Goal: Find specific fact: Find specific fact

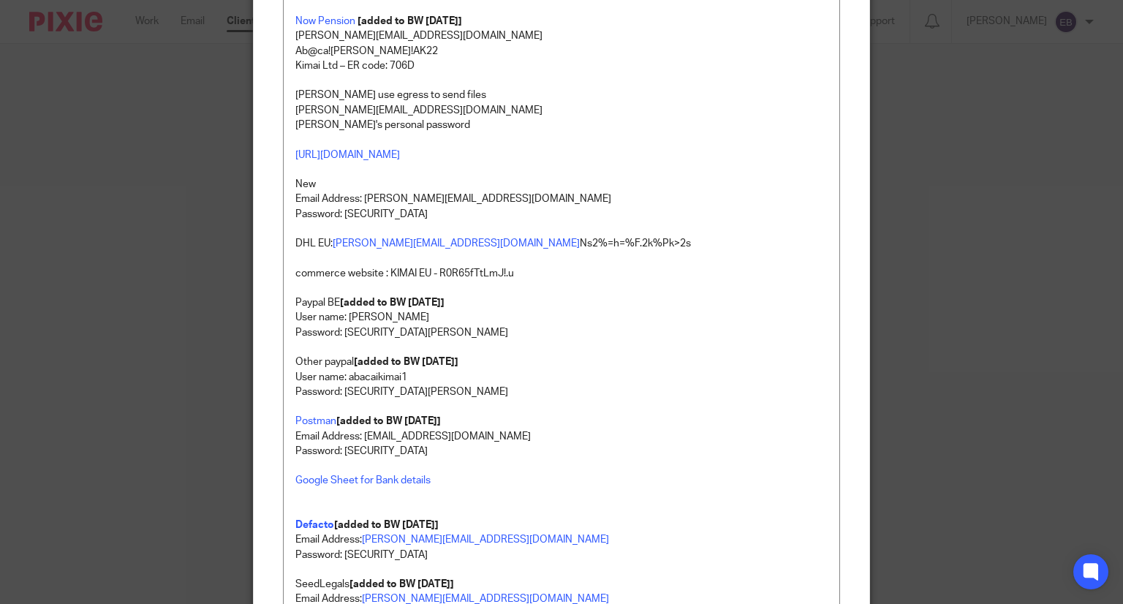
scroll to position [925, 0]
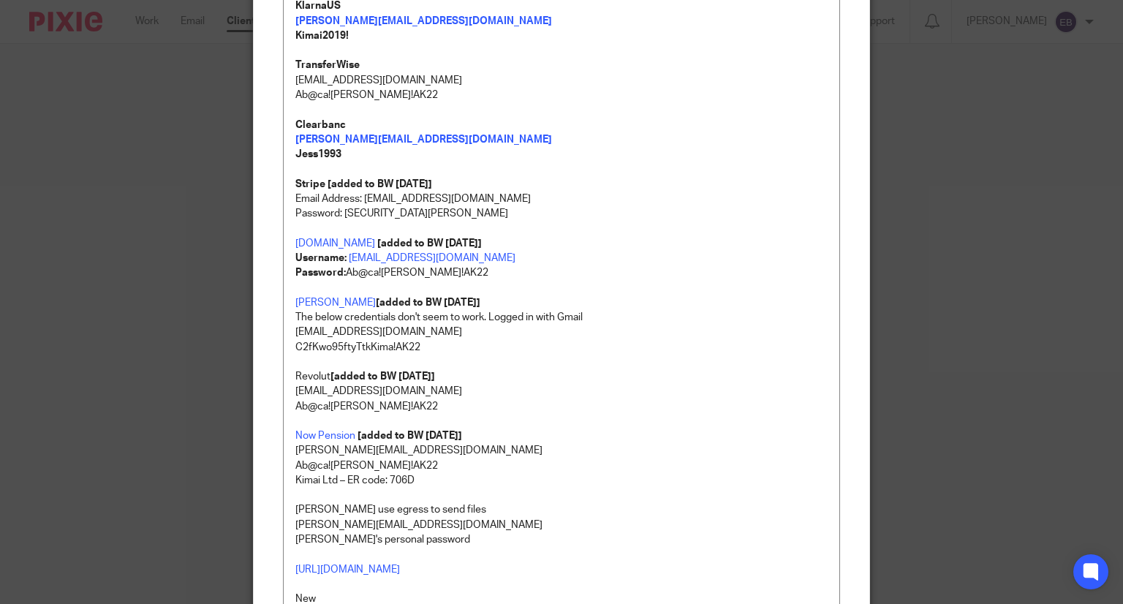
click at [310, 331] on p "[EMAIL_ADDRESS][DOMAIN_NAME]" at bounding box center [561, 332] width 533 height 15
copy p "kimai"
click at [357, 331] on p "[EMAIL_ADDRESS][DOMAIN_NAME]" at bounding box center [561, 332] width 533 height 15
click at [332, 333] on p "[EMAIL_ADDRESS][DOMAIN_NAME]" at bounding box center [561, 332] width 533 height 15
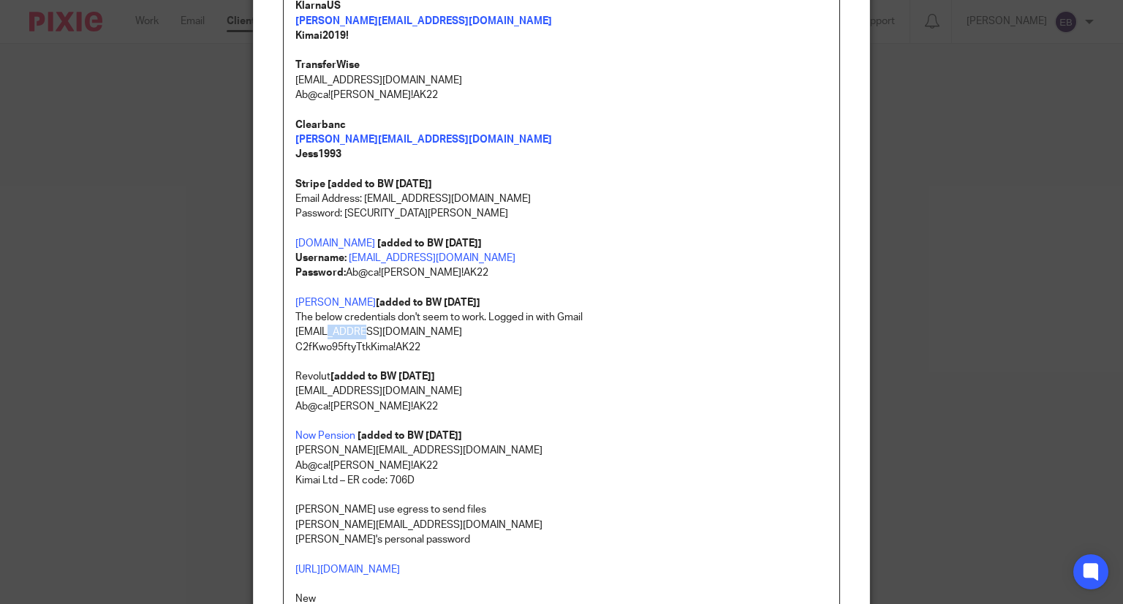
click at [332, 333] on p "[EMAIL_ADDRESS][DOMAIN_NAME]" at bounding box center [561, 332] width 533 height 15
click at [332, 336] on p "[EMAIL_ADDRESS][DOMAIN_NAME]" at bounding box center [561, 332] width 533 height 15
click at [447, 343] on p "C2fKwo95ftyTtkKima!AK22" at bounding box center [561, 347] width 533 height 15
click at [376, 341] on p "C2fKwo95ftyTtkKima!AK22" at bounding box center [561, 347] width 533 height 15
click at [316, 328] on p "[EMAIL_ADDRESS][DOMAIN_NAME]" at bounding box center [561, 332] width 533 height 15
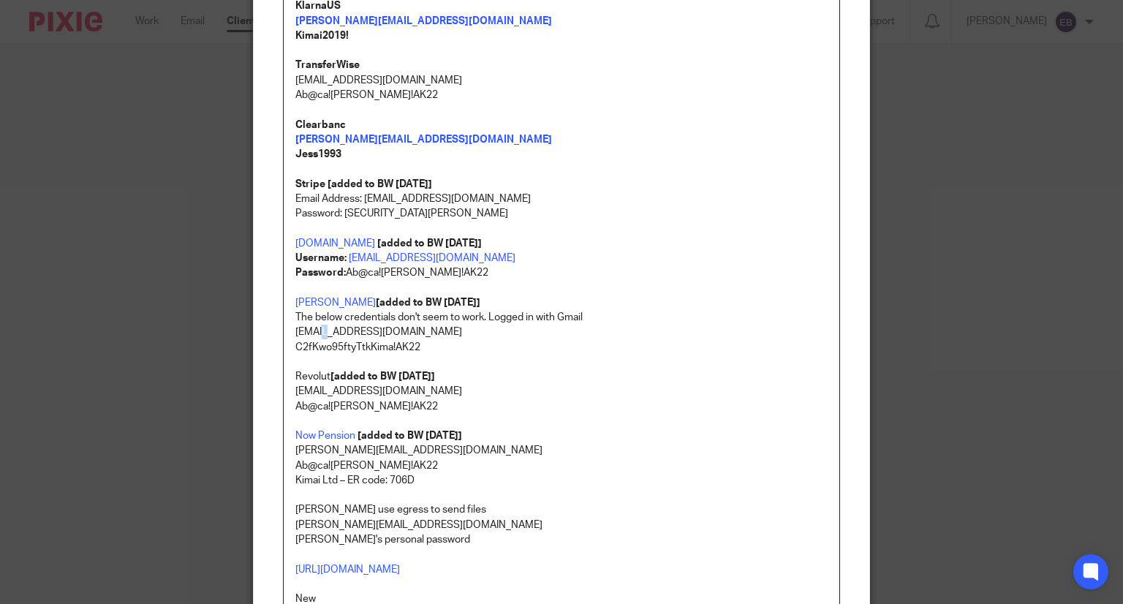
click at [316, 328] on p "[EMAIL_ADDRESS][DOMAIN_NAME]" at bounding box center [561, 332] width 533 height 15
copy p "[EMAIL_ADDRESS][DOMAIN_NAME]"
